Goal: Find specific page/section: Find specific page/section

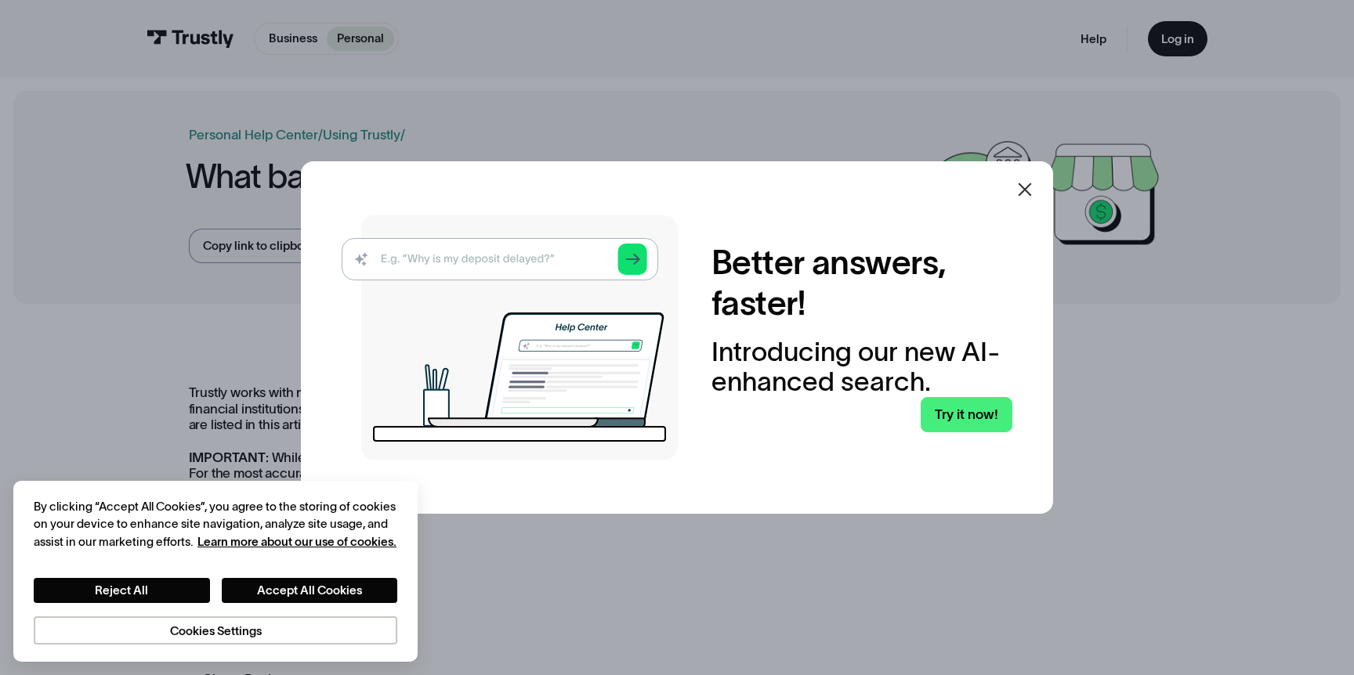
click at [1030, 194] on icon at bounding box center [1024, 189] width 19 height 19
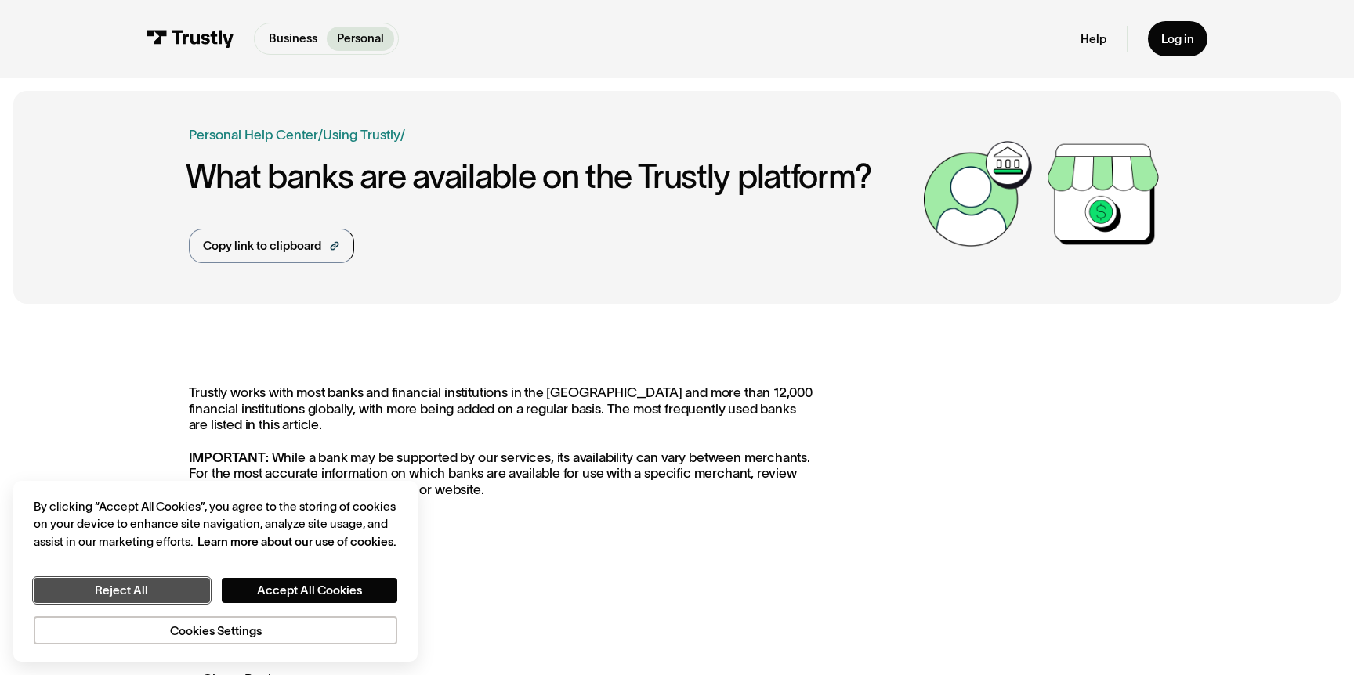
click at [156, 586] on button "Reject All" at bounding box center [122, 590] width 176 height 25
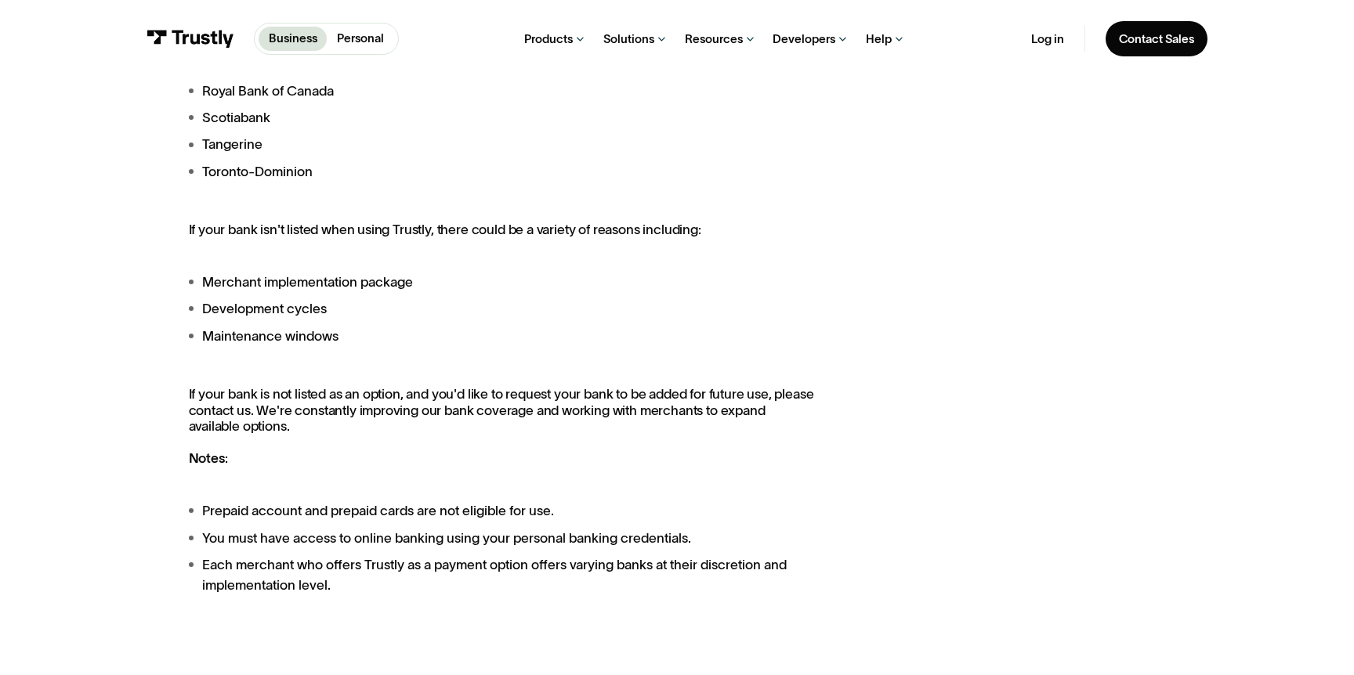
scroll to position [1567, 0]
